Goal: Find specific page/section: Find specific page/section

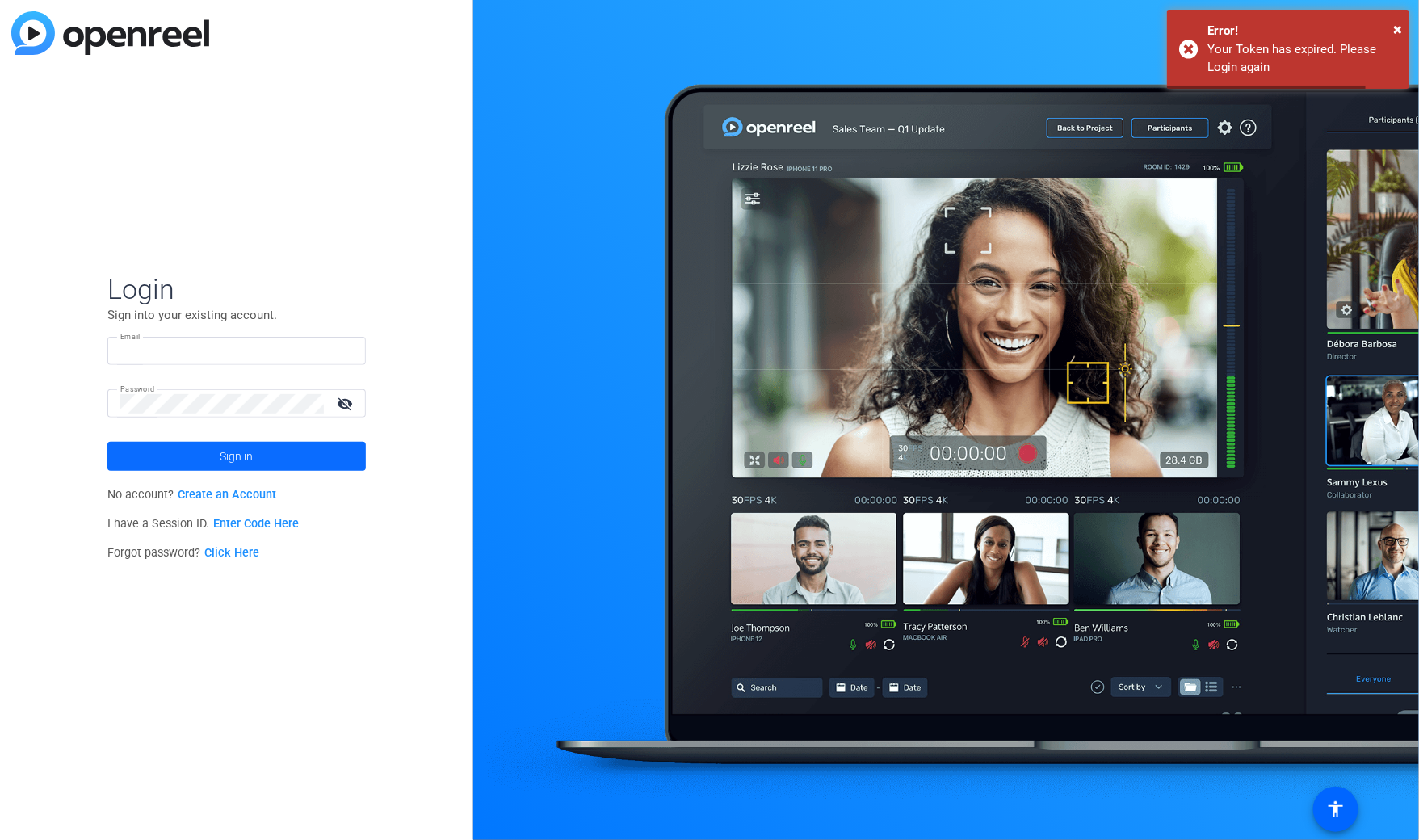
type input "[EMAIL_ADDRESS][DOMAIN_NAME]"
click at [304, 459] on span at bounding box center [236, 457] width 259 height 39
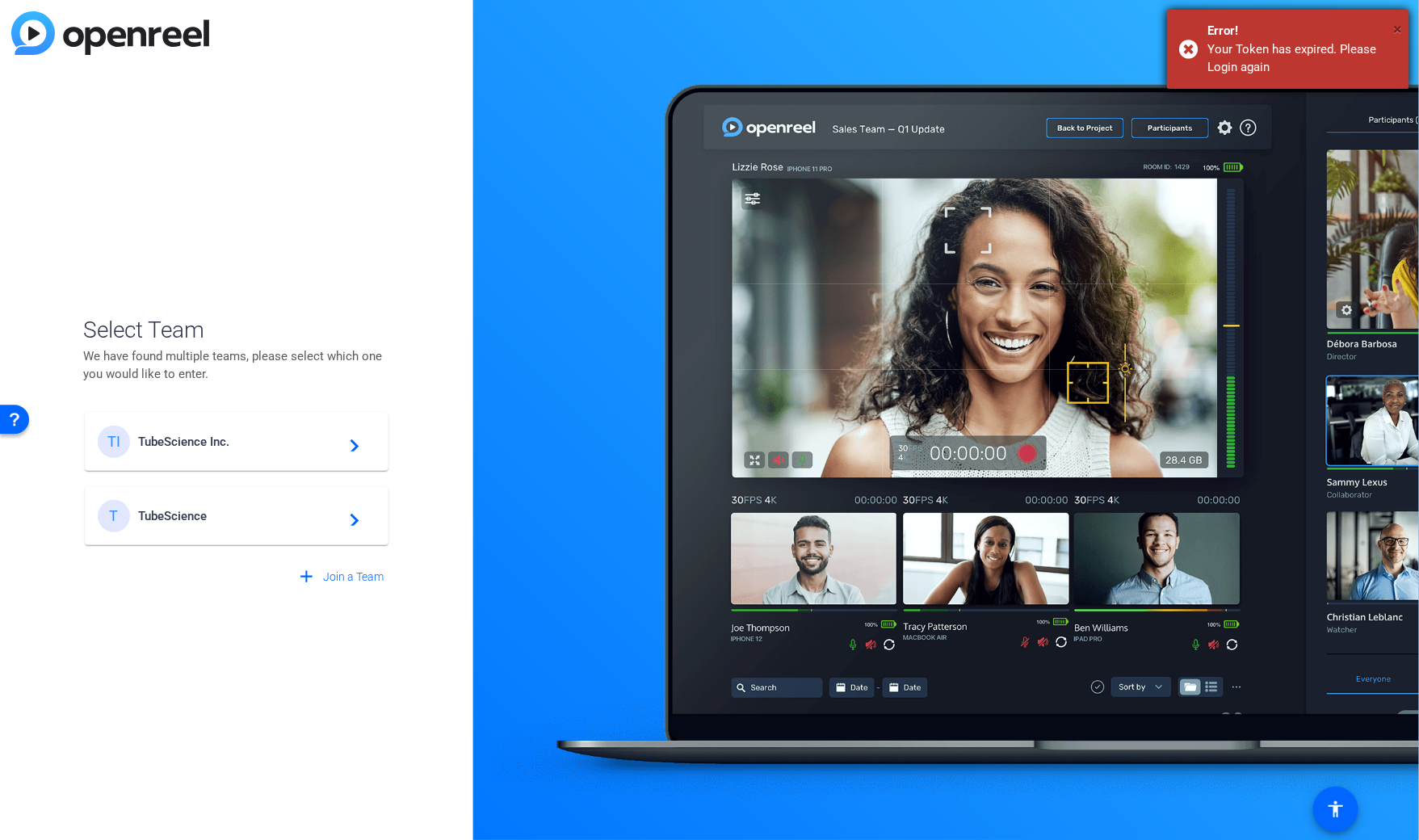
click at [1394, 29] on span "×" at bounding box center [1398, 29] width 9 height 20
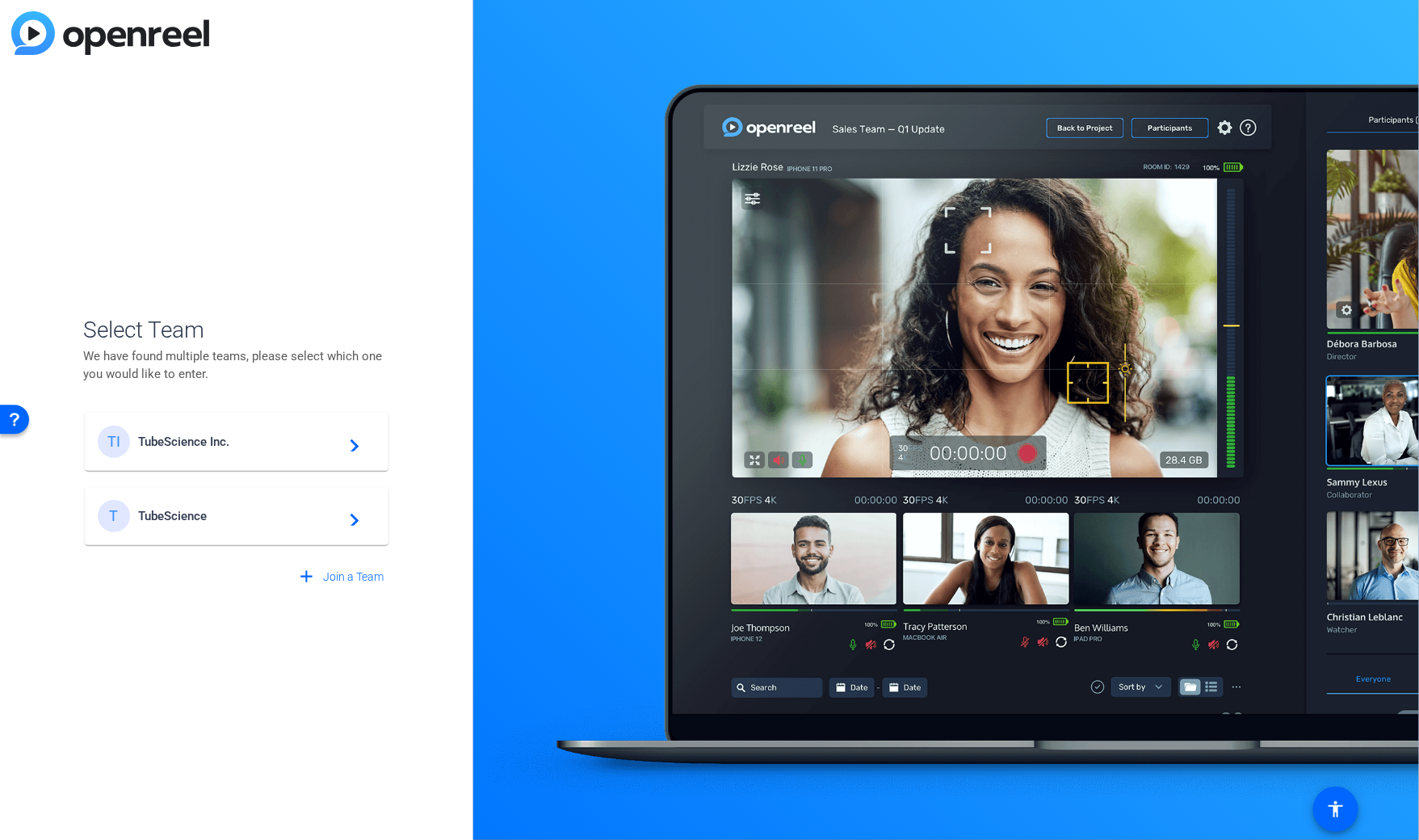
click at [297, 437] on span "TubeScience Inc." at bounding box center [239, 441] width 202 height 15
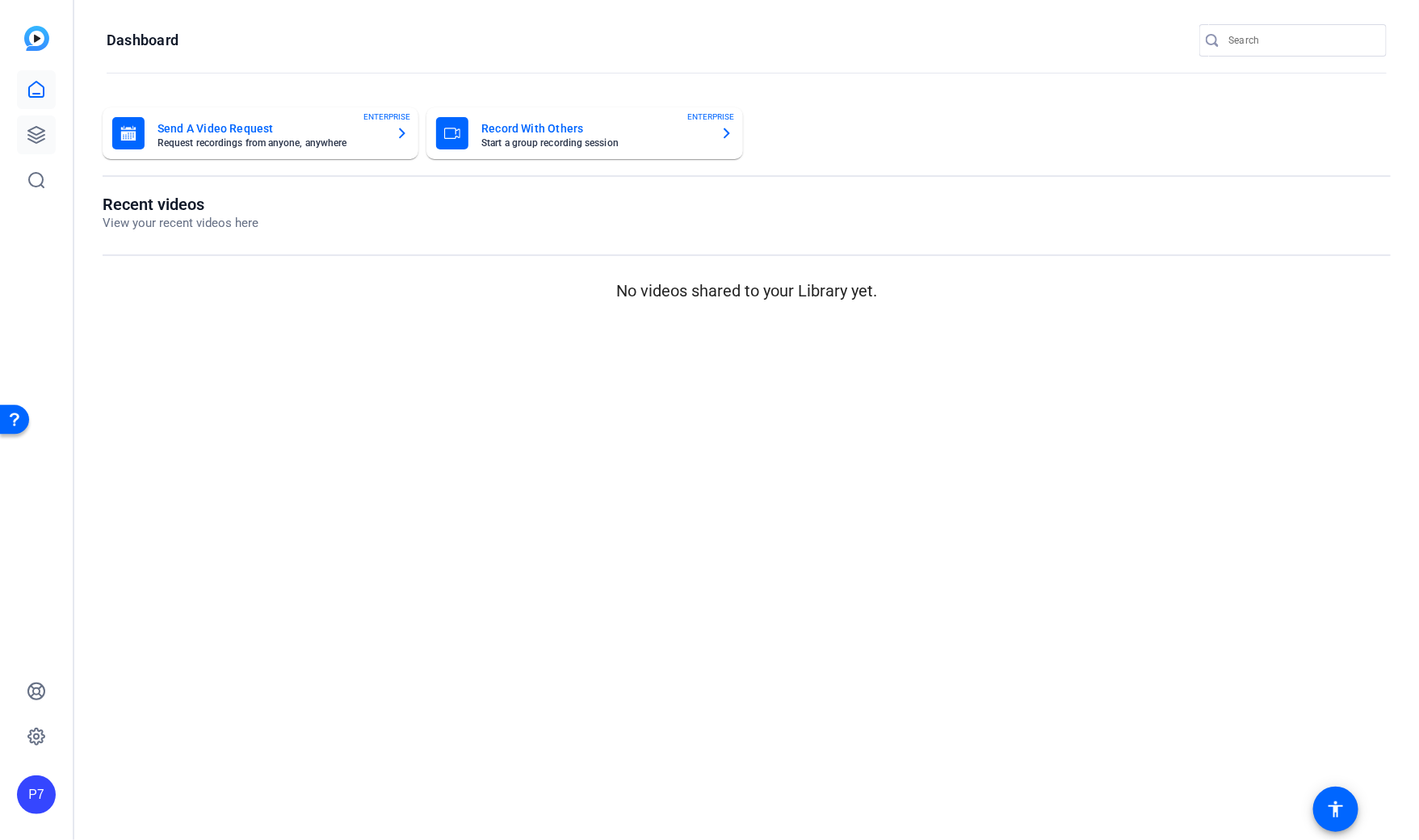
click at [35, 133] on icon at bounding box center [36, 135] width 20 height 20
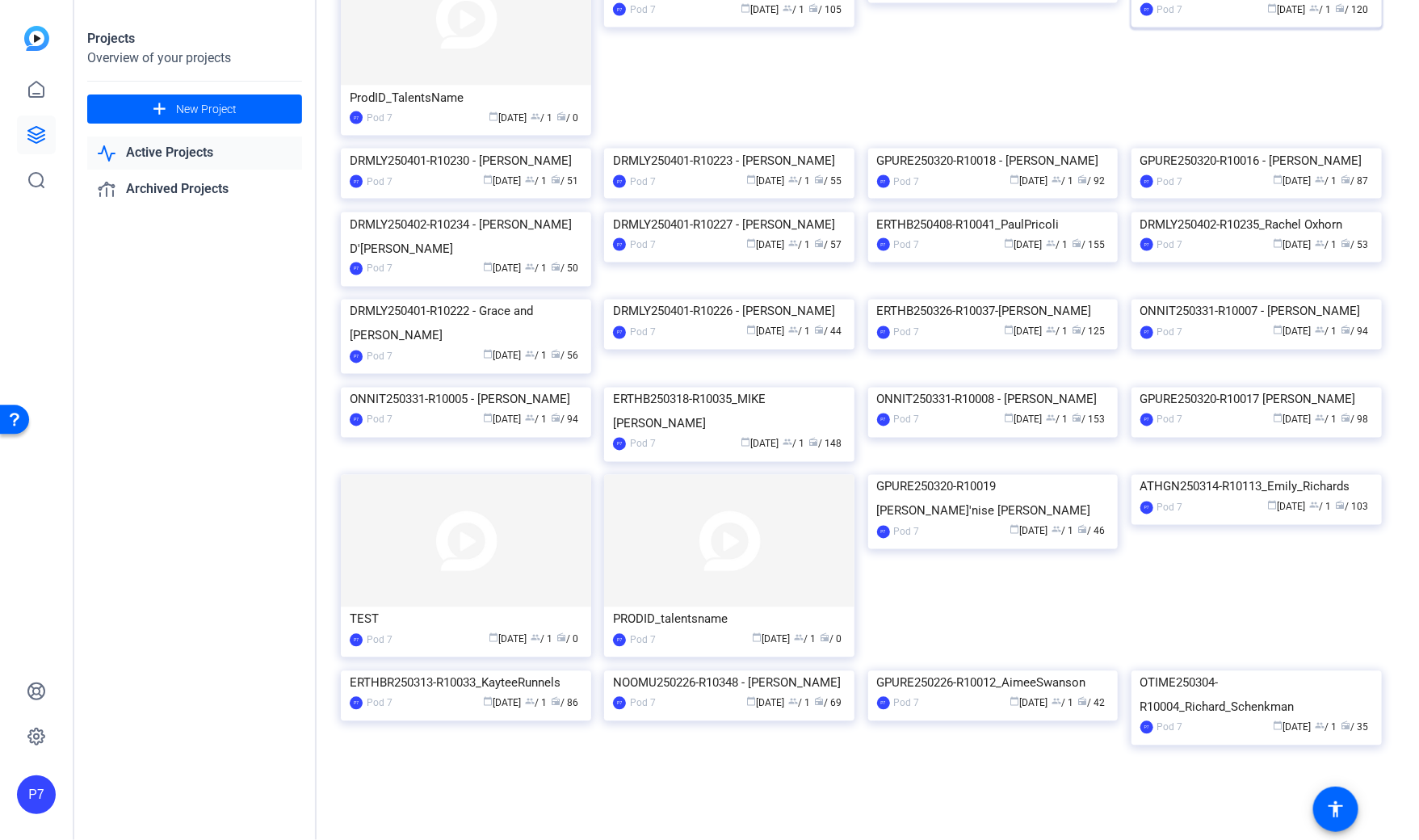
scroll to position [2850, 0]
click at [1277, 300] on img at bounding box center [1256, 300] width 251 height 0
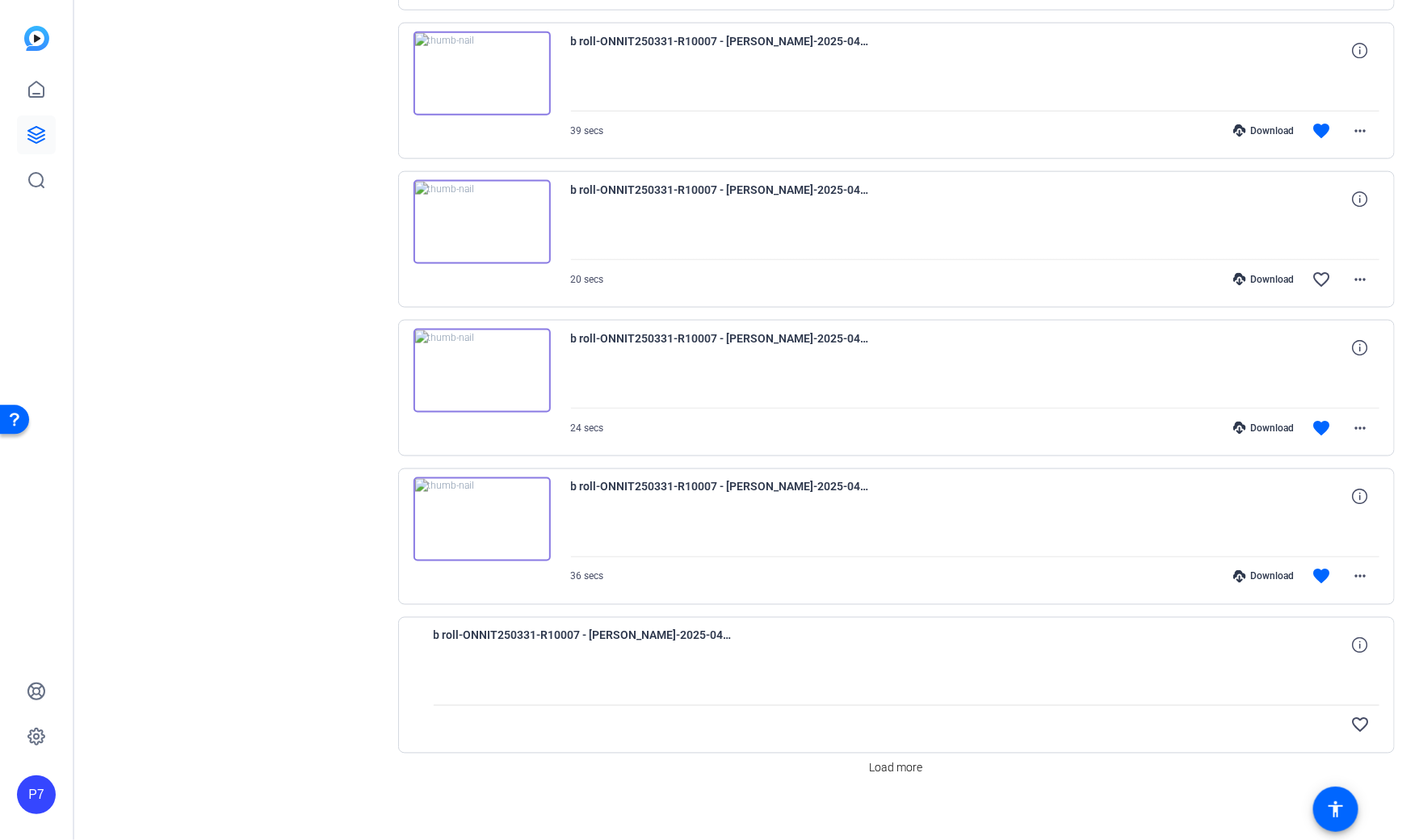
scroll to position [937, 0]
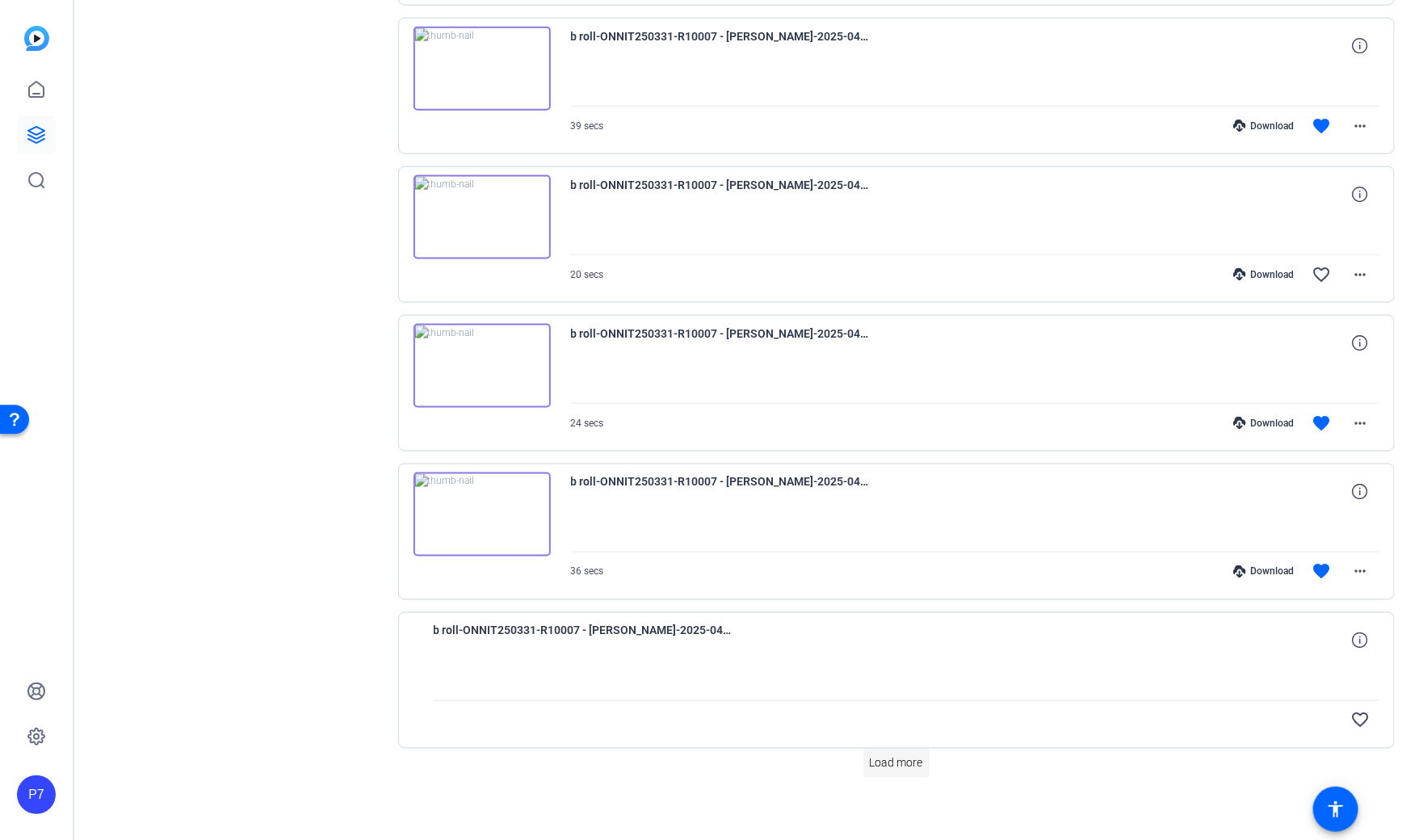
click at [888, 760] on span "Load more" at bounding box center [896, 763] width 54 height 17
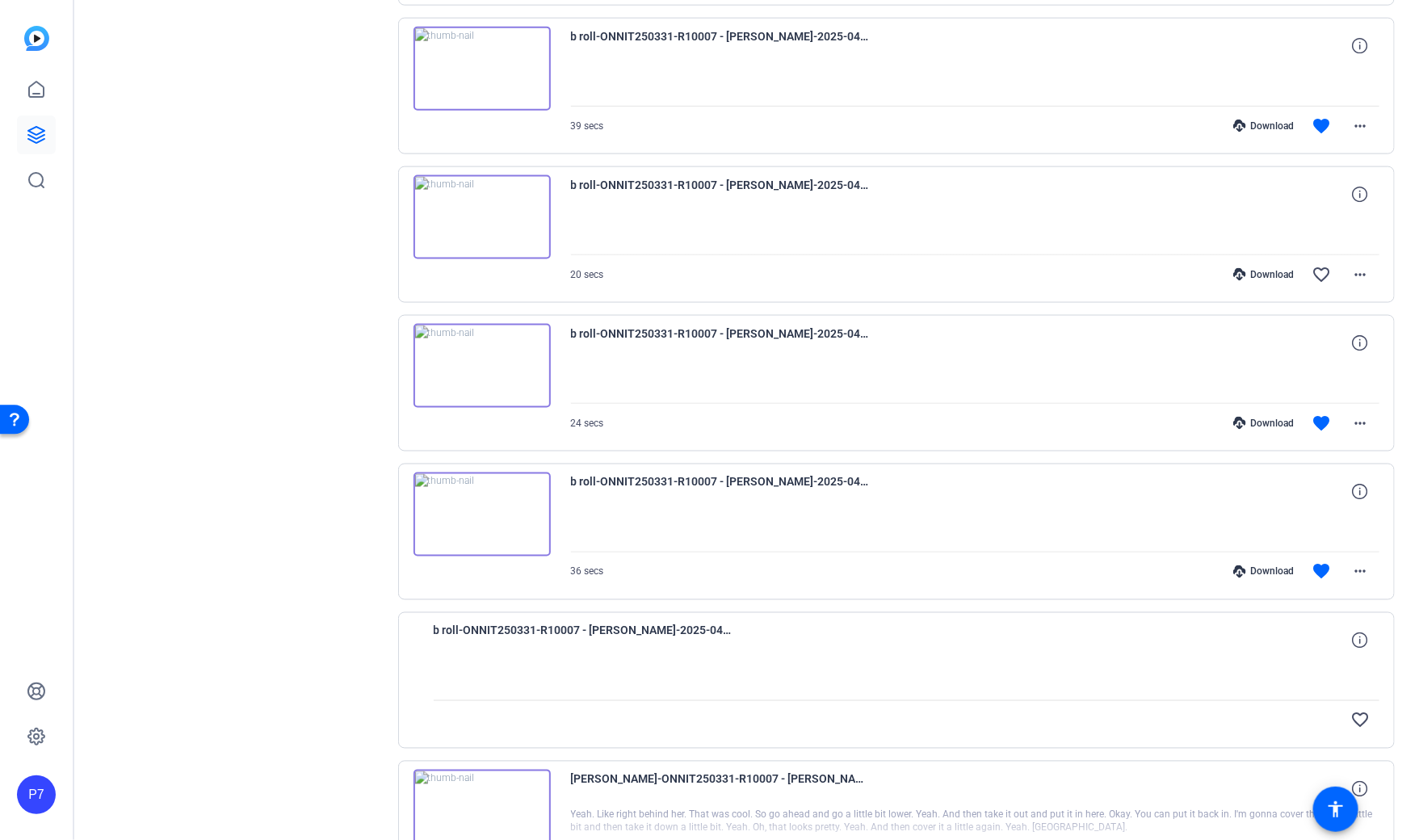
scroll to position [2414, 0]
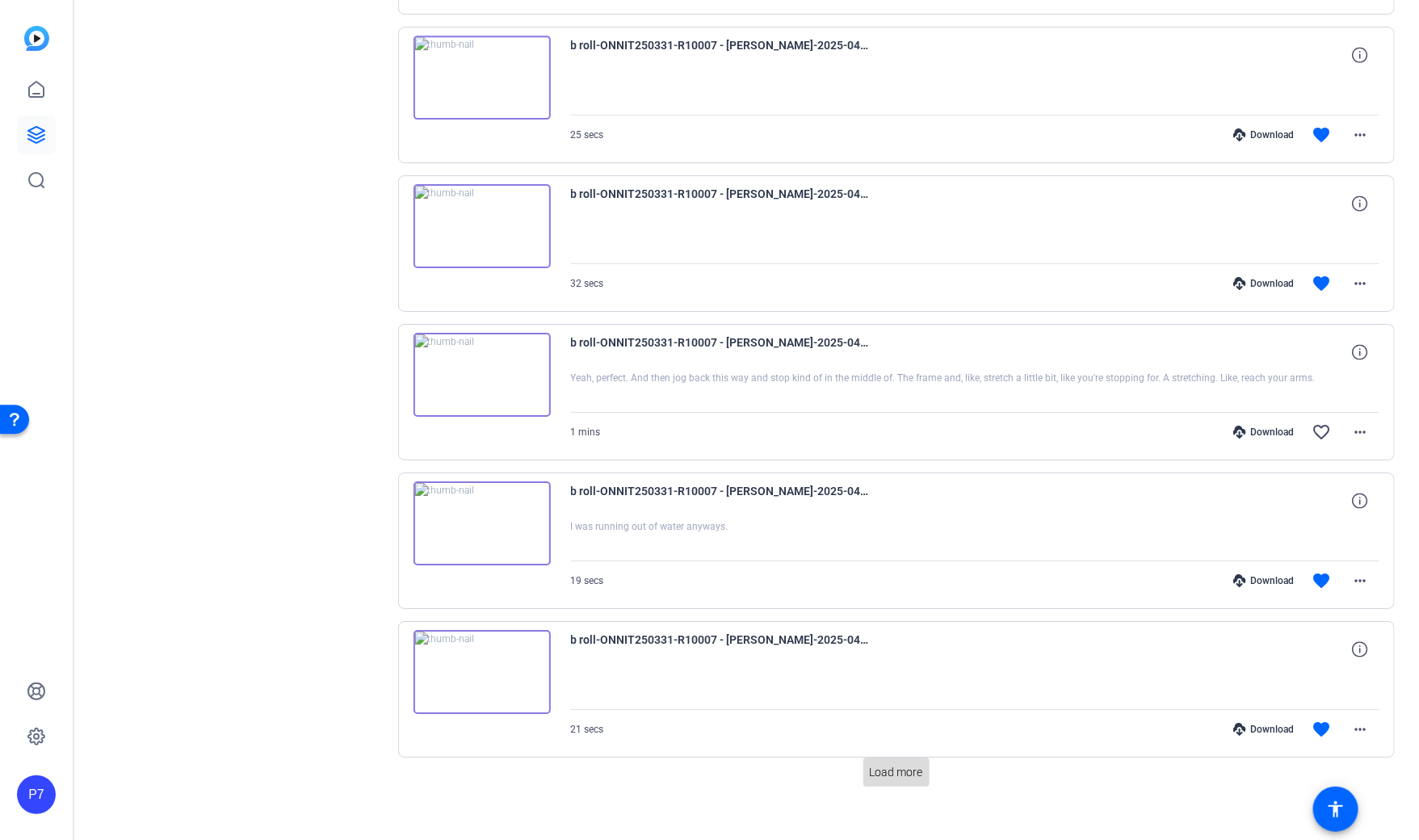
click at [902, 764] on span "Load more" at bounding box center [896, 772] width 54 height 17
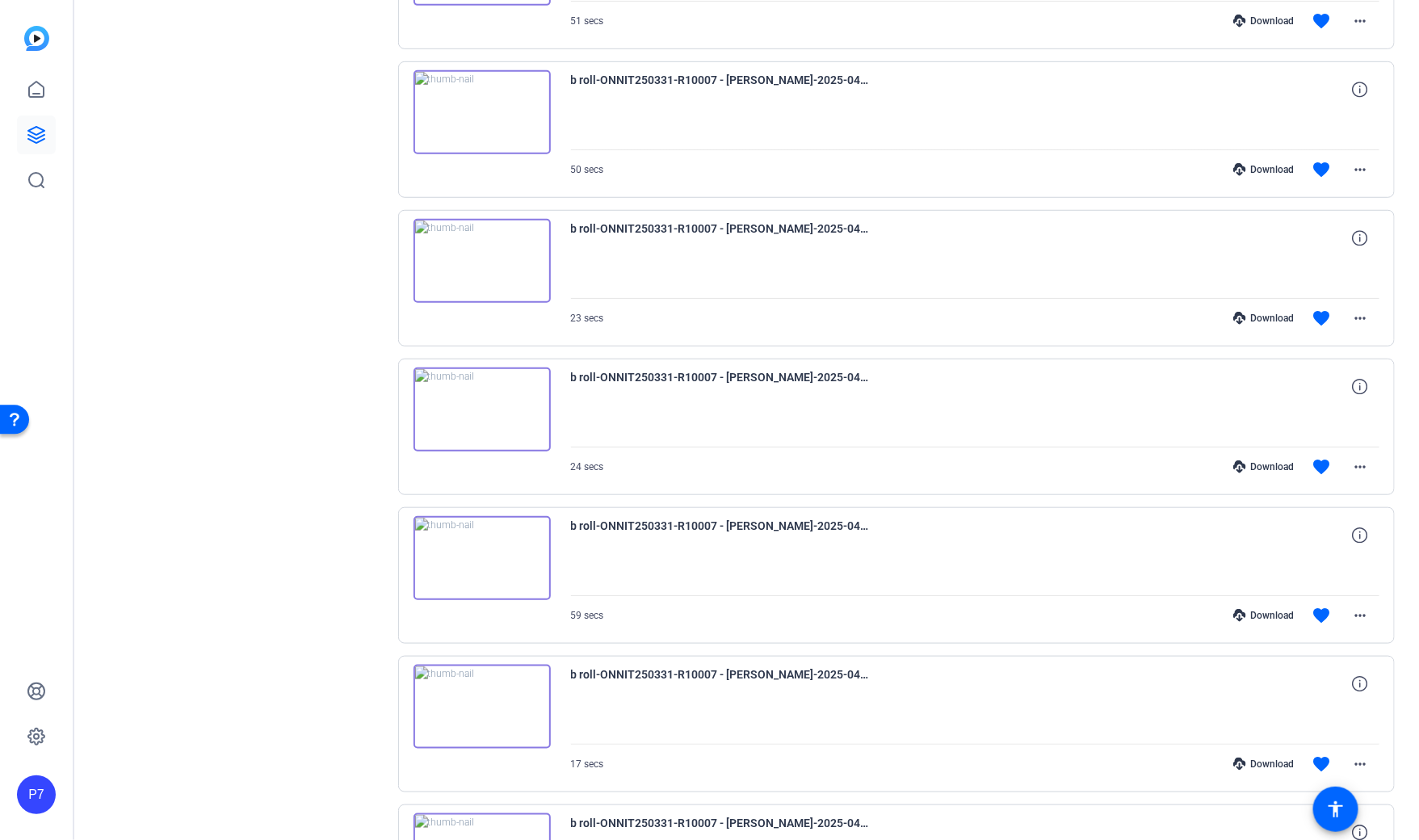
scroll to position [3890, 0]
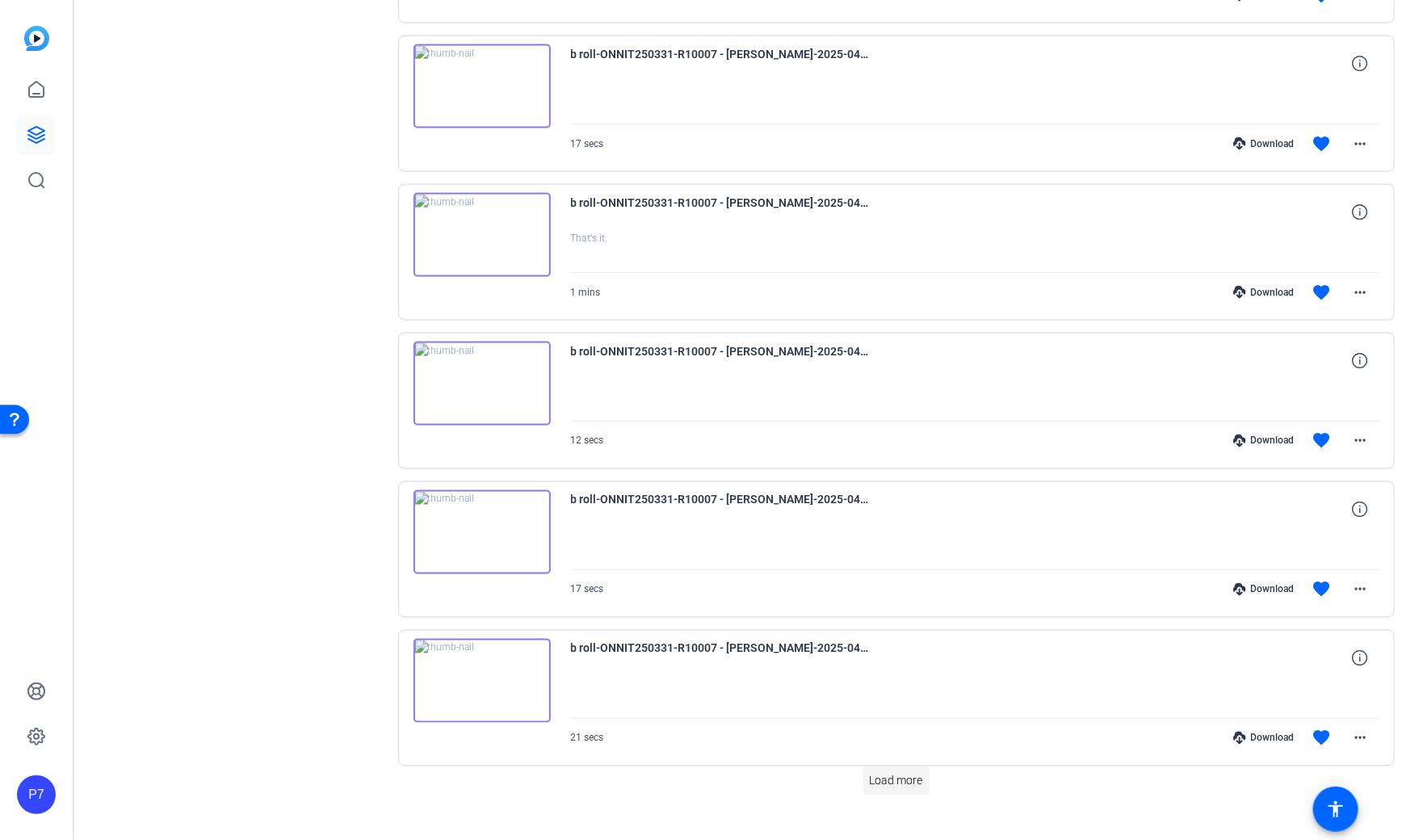
click at [899, 761] on span at bounding box center [897, 780] width 66 height 39
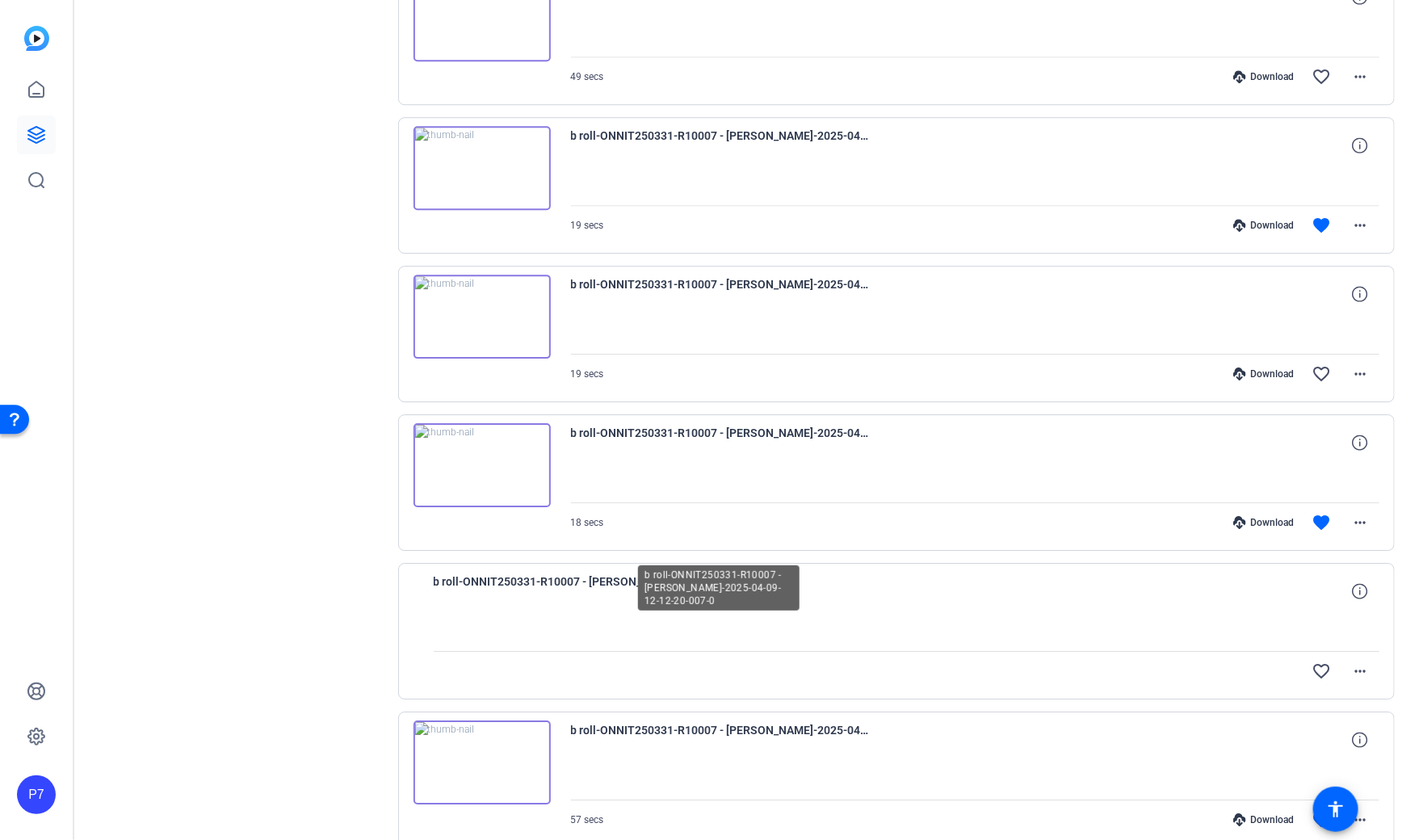
scroll to position [5366, 0]
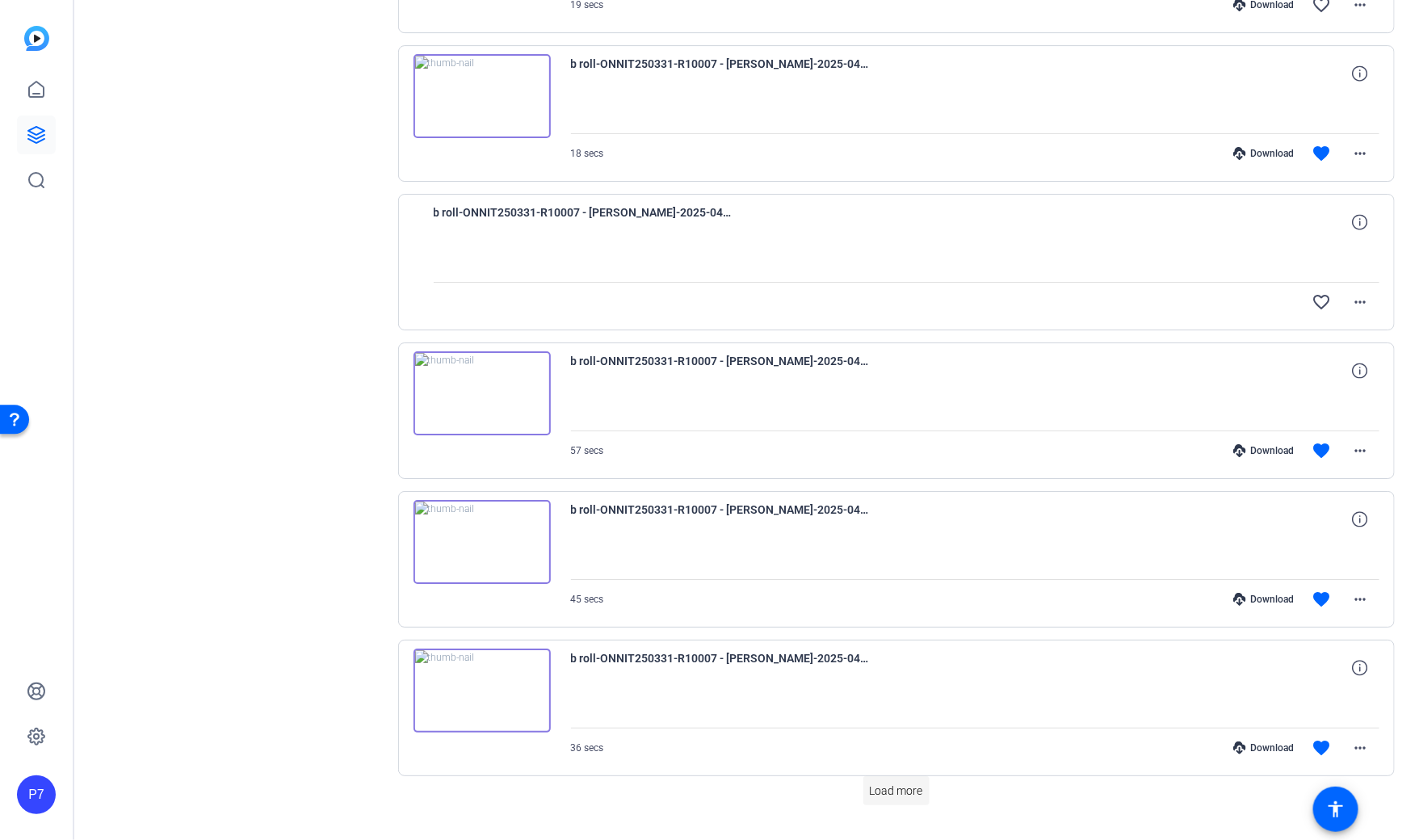
click at [907, 771] on span at bounding box center [897, 790] width 66 height 39
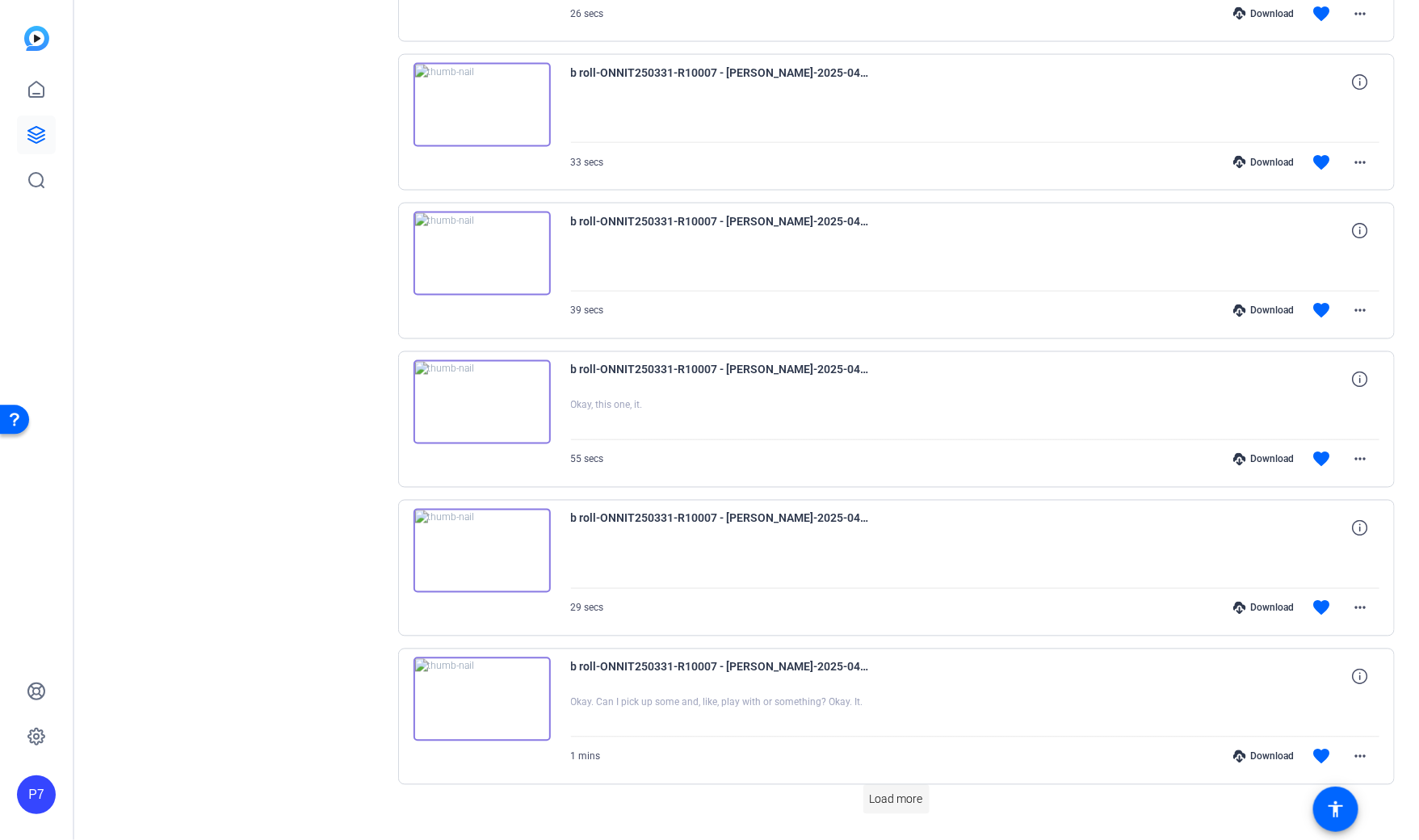
click at [898, 791] on span "Load more" at bounding box center [896, 799] width 54 height 17
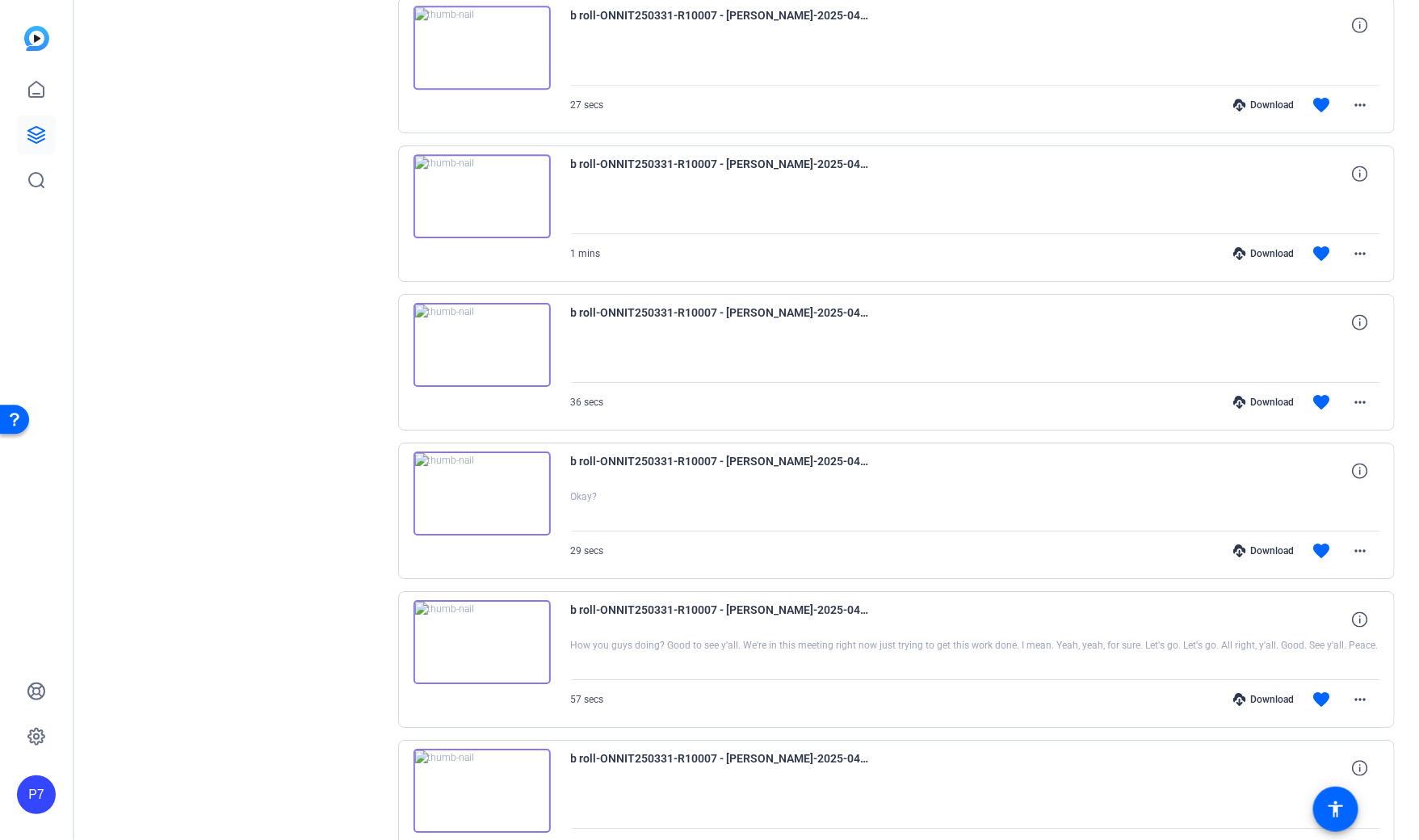
scroll to position [8319, 0]
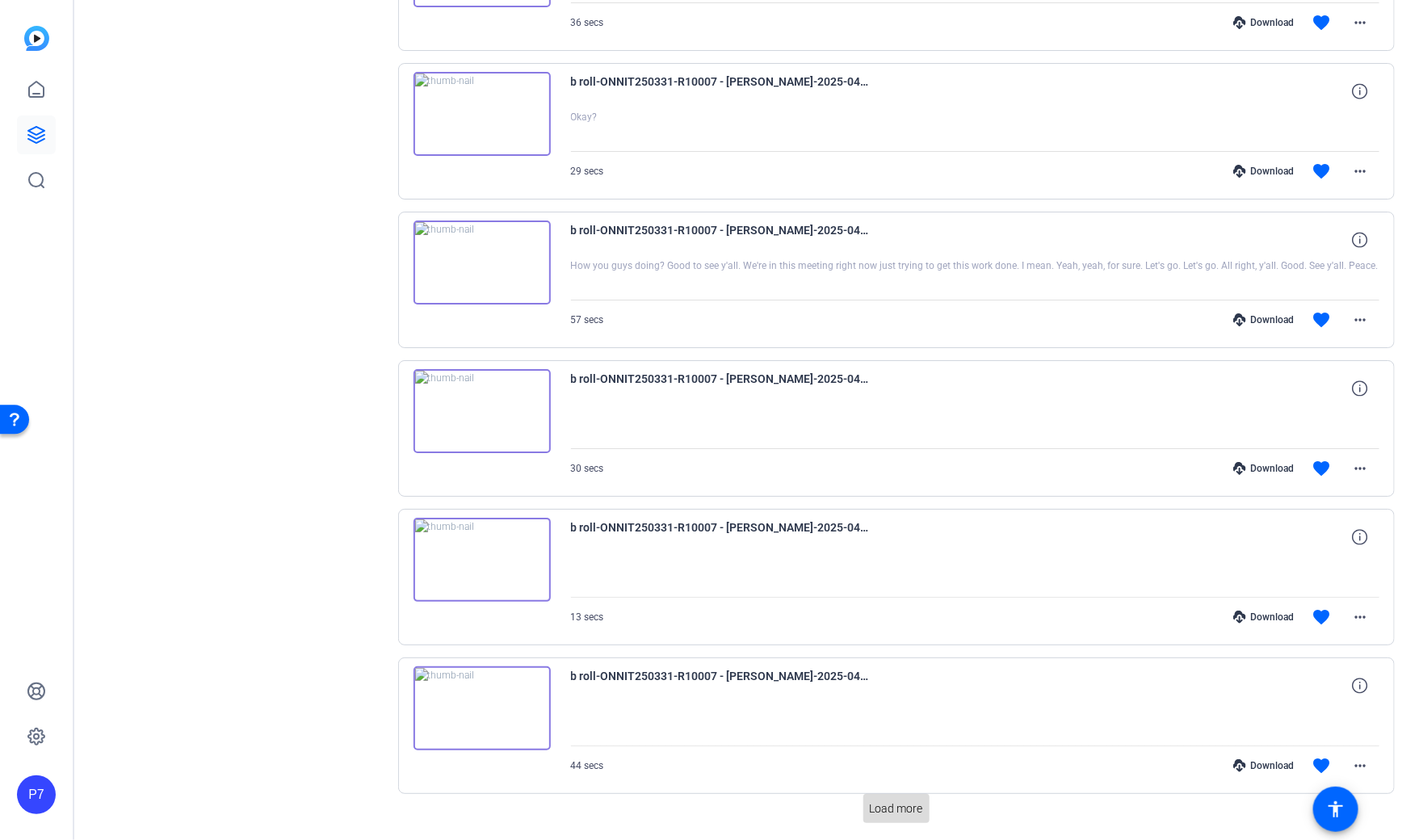
click at [897, 800] on span "Load more" at bounding box center [896, 808] width 54 height 17
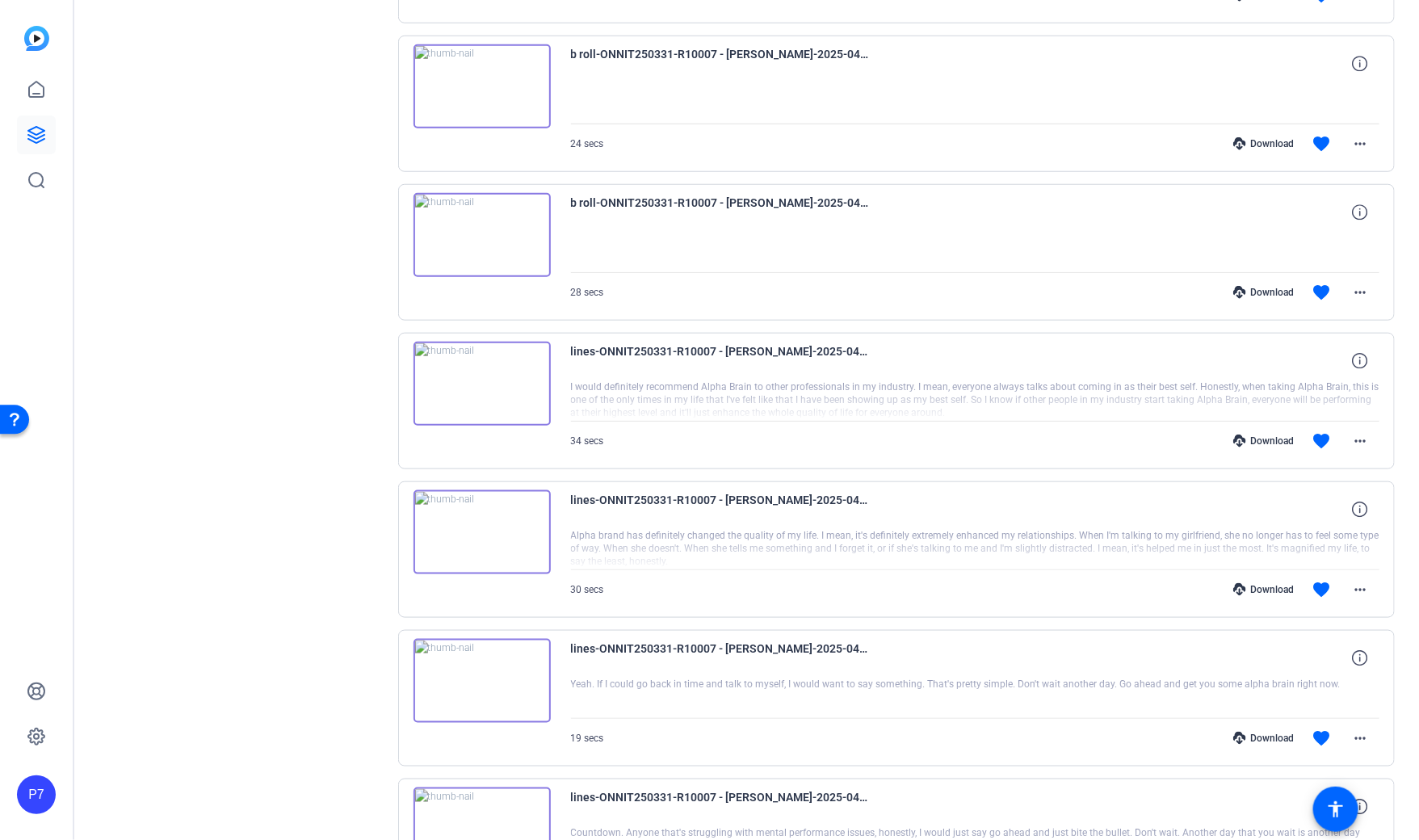
scroll to position [9796, 0]
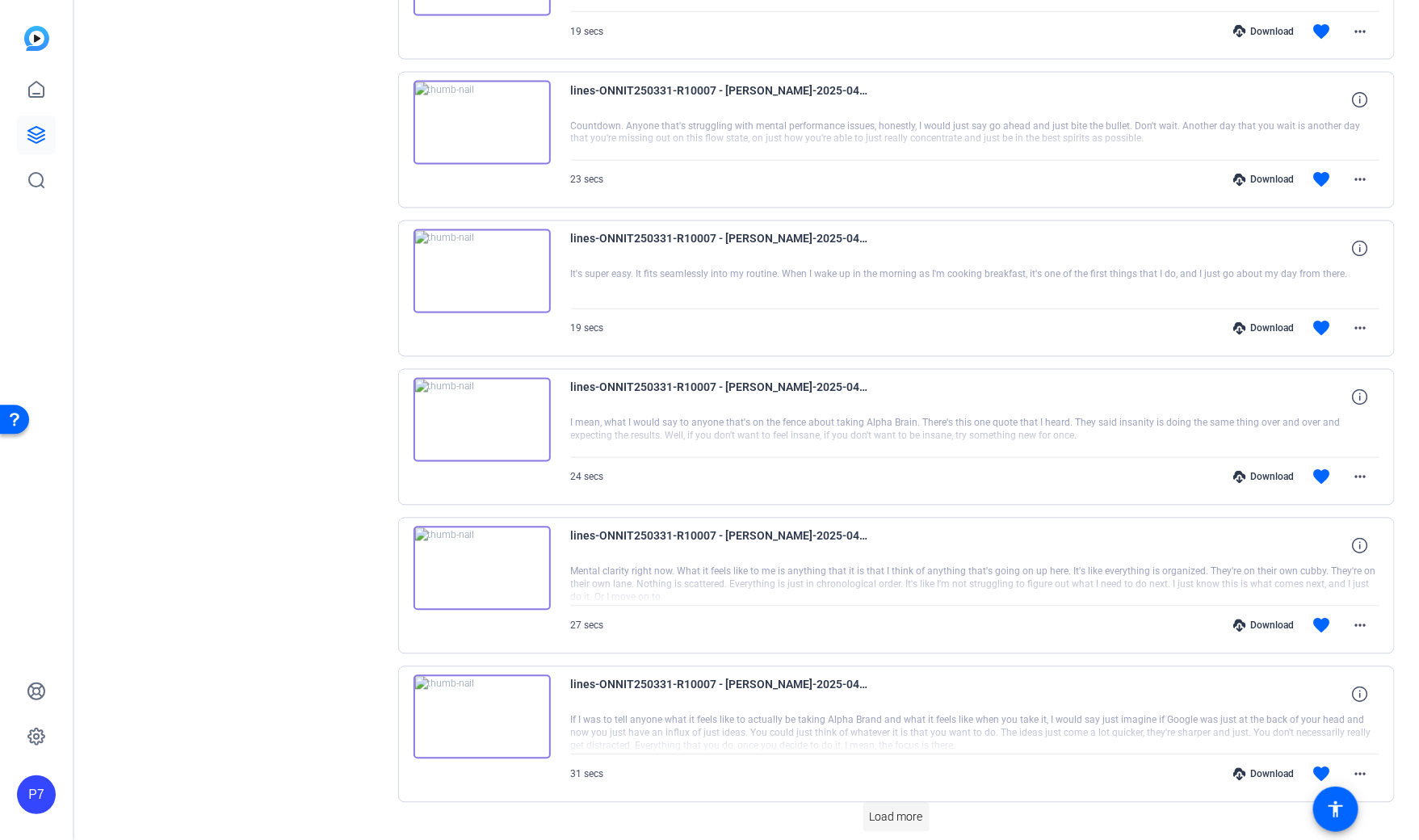
click at [907, 809] on span "Load more" at bounding box center [896, 817] width 54 height 17
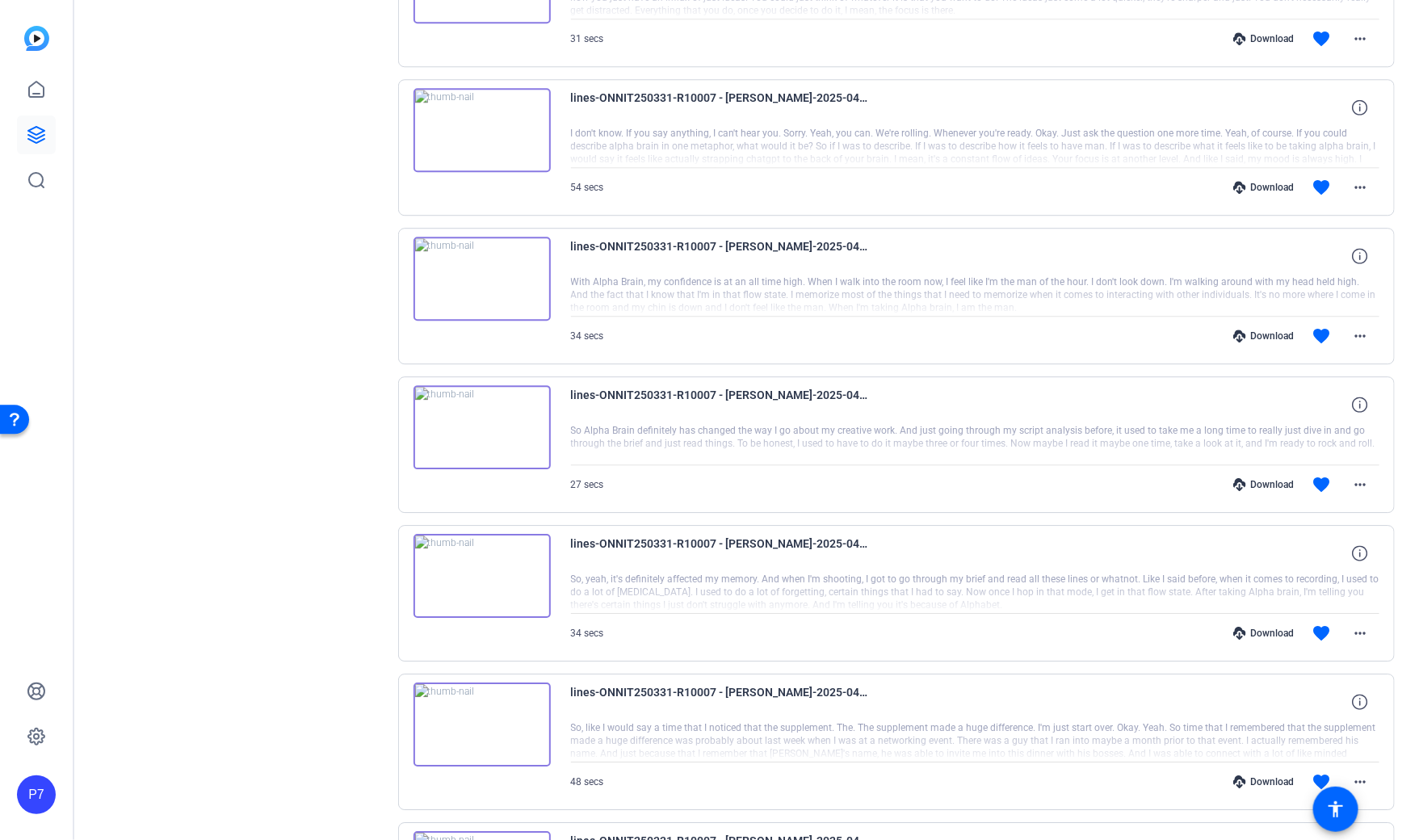
scroll to position [11272, 0]
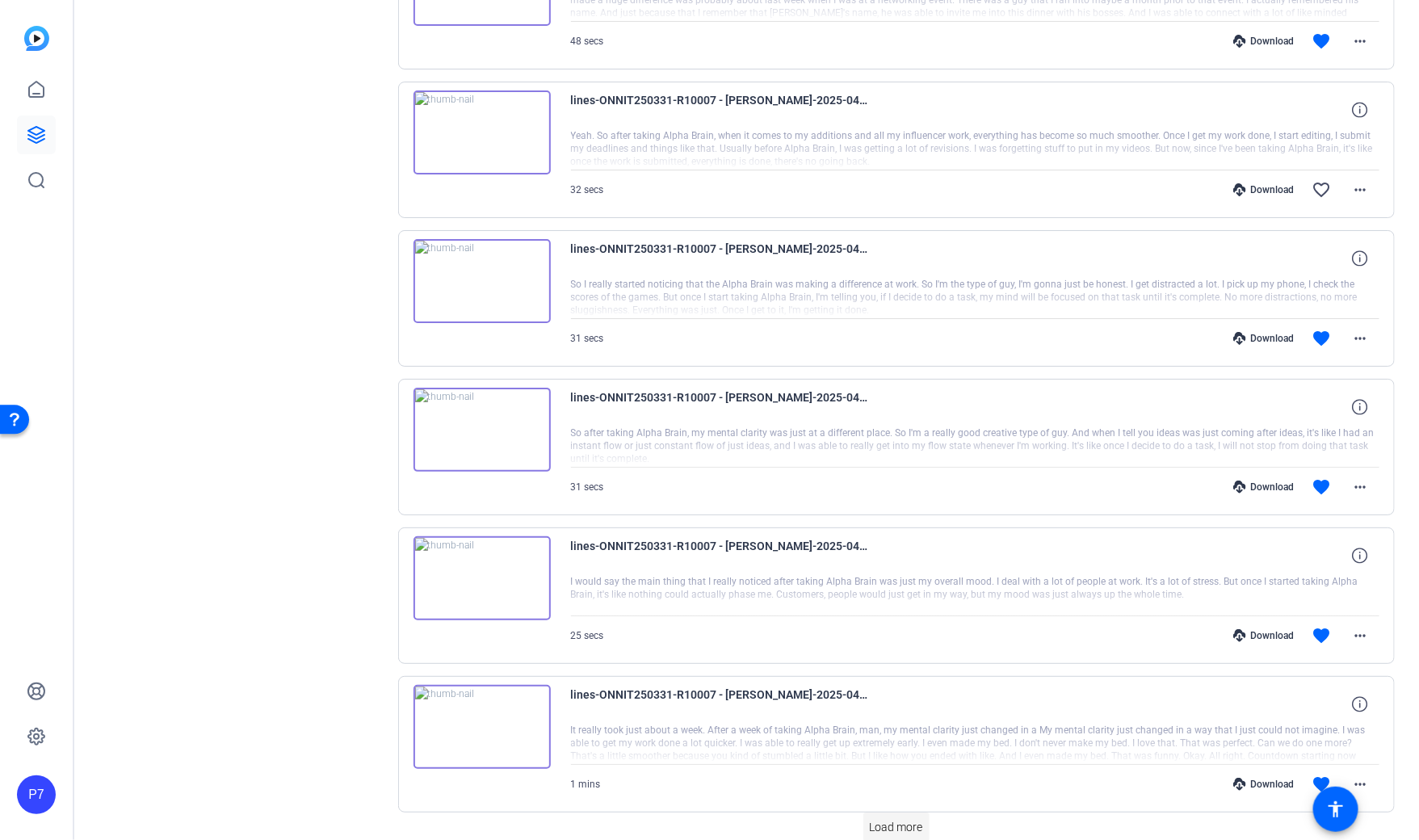
click at [903, 808] on span at bounding box center [897, 827] width 66 height 39
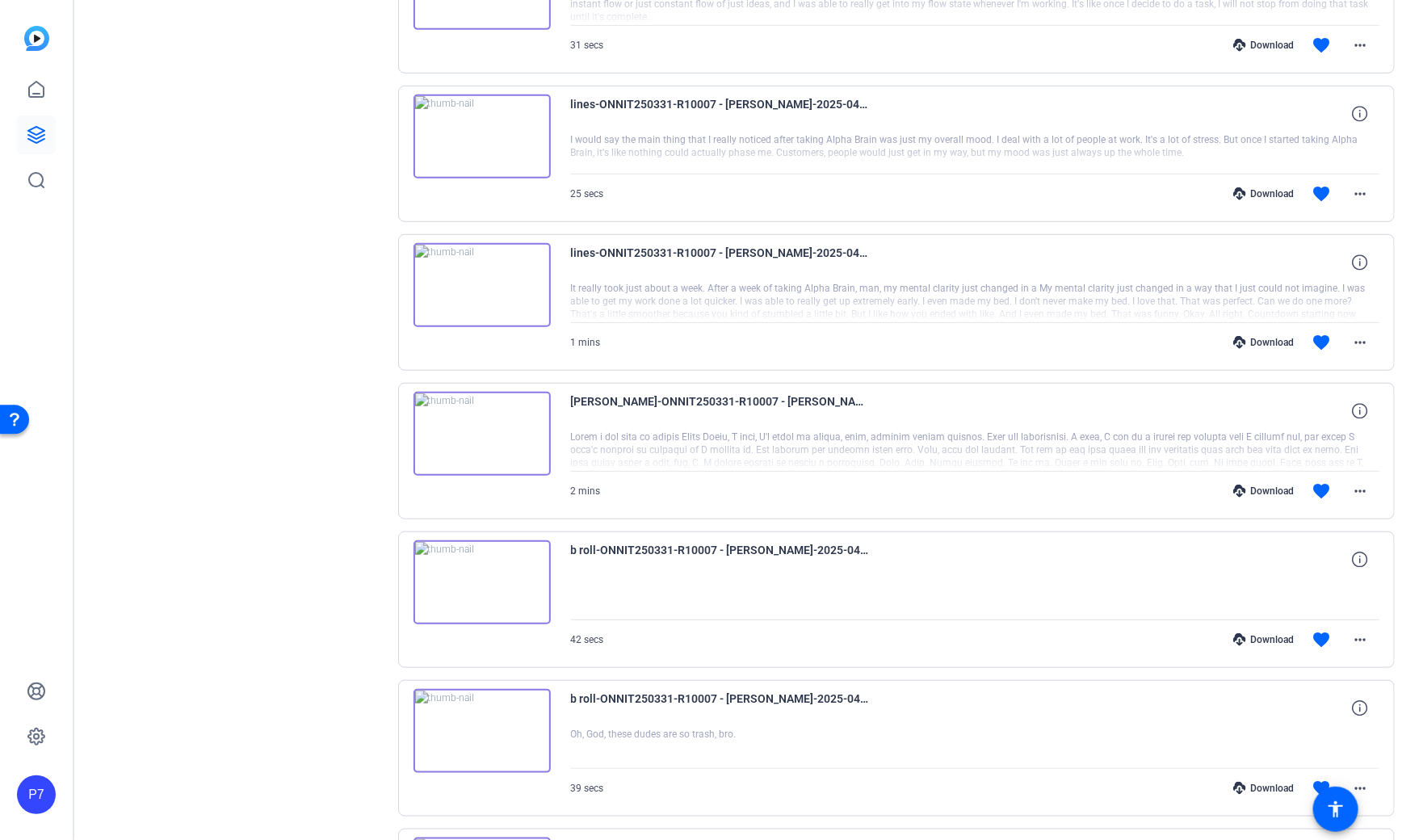
scroll to position [12748, 0]
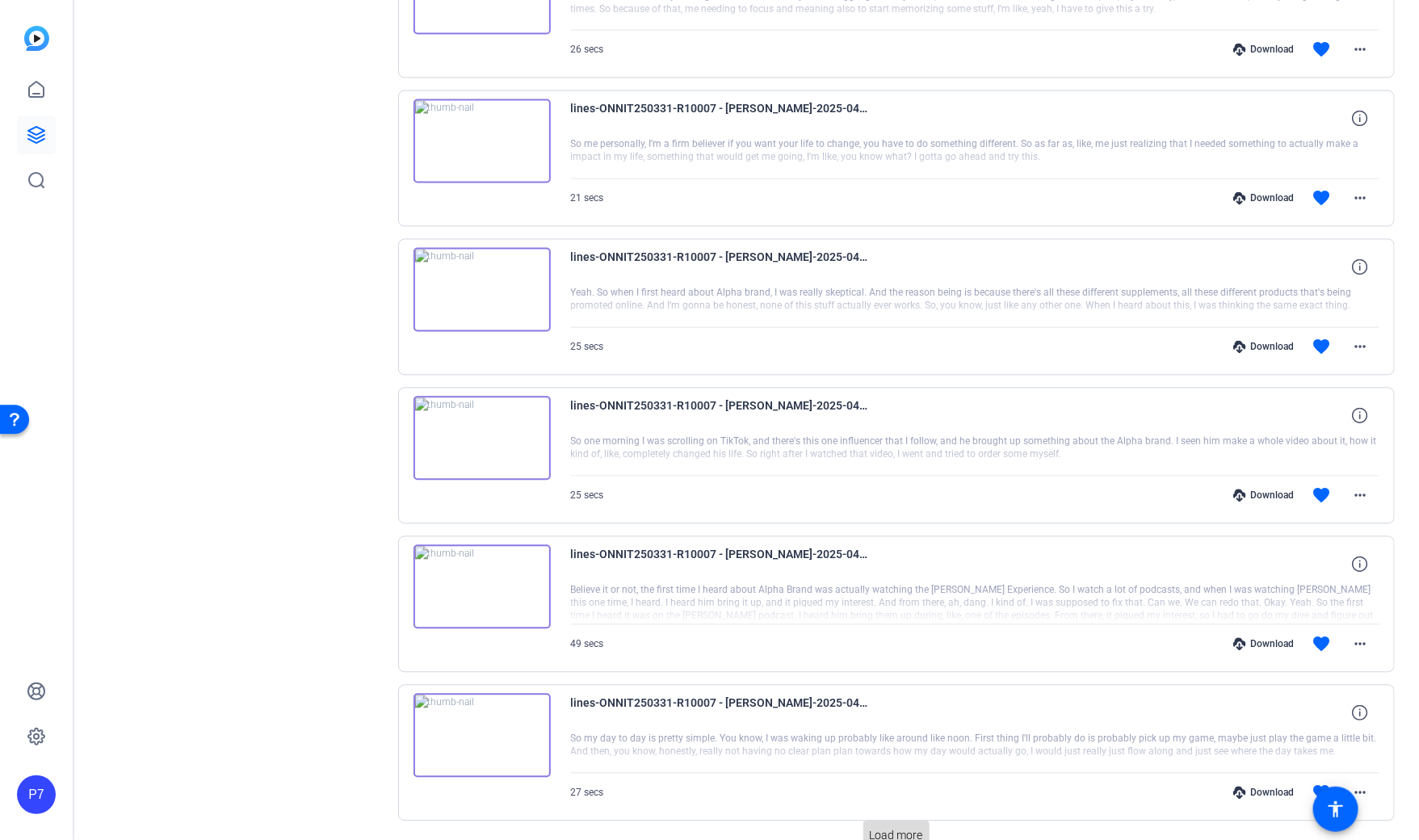
click at [909, 827] on span "Load more" at bounding box center [896, 835] width 54 height 17
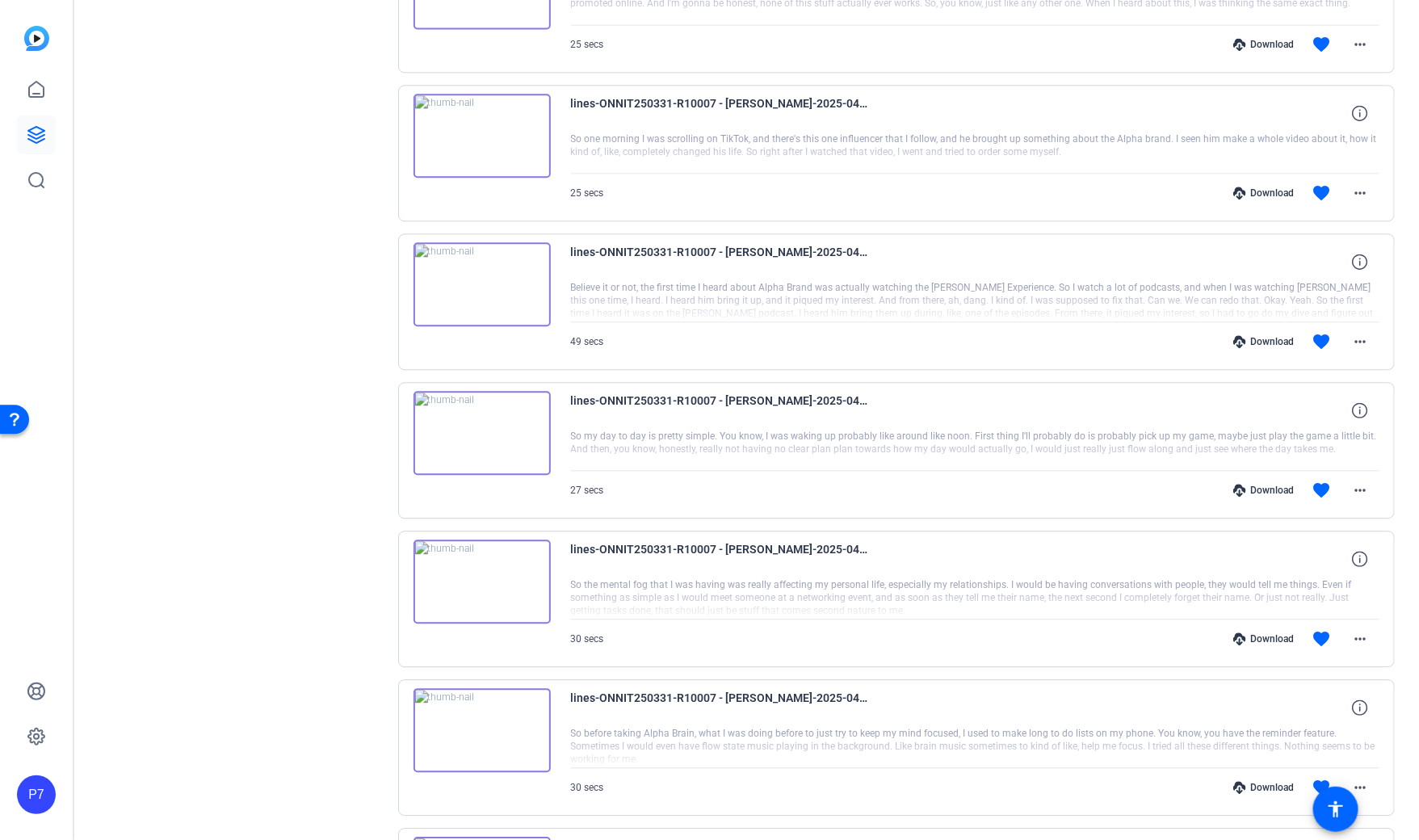
scroll to position [13310, 0]
